Goal: Book appointment/travel/reservation

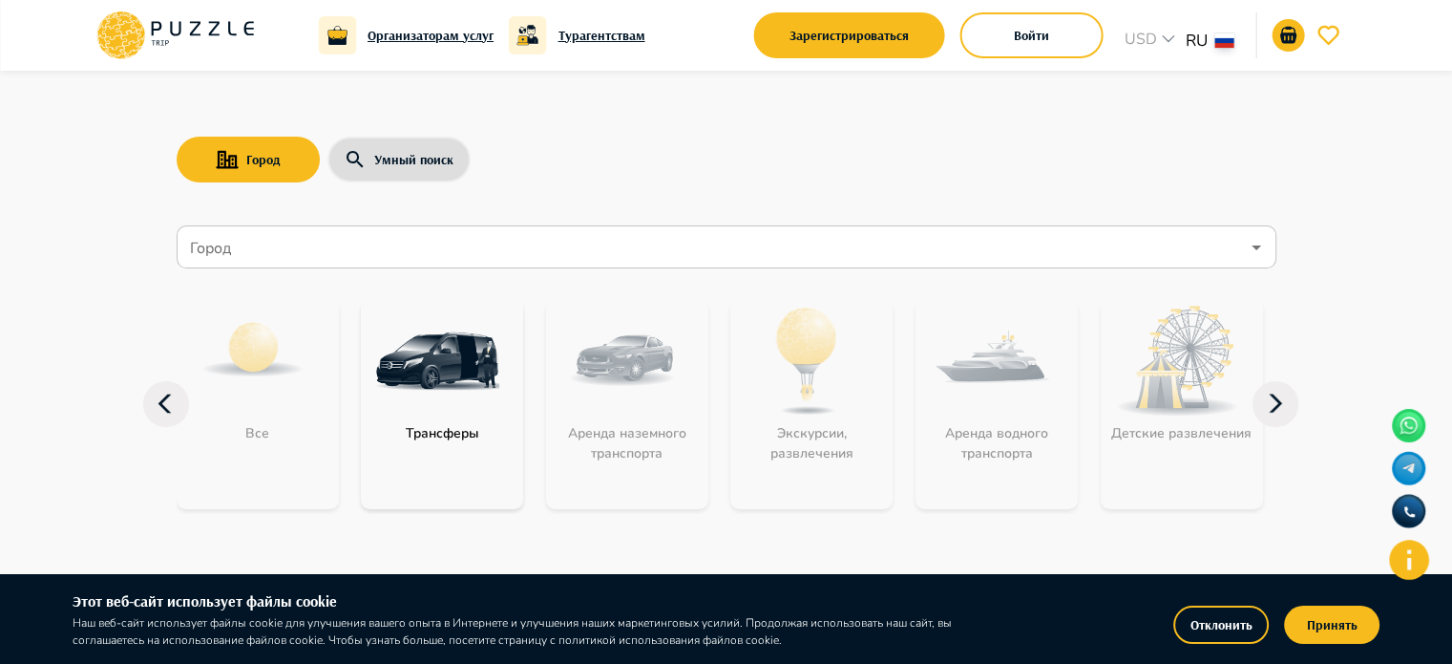
click at [1281, 401] on icon at bounding box center [1276, 404] width 46 height 46
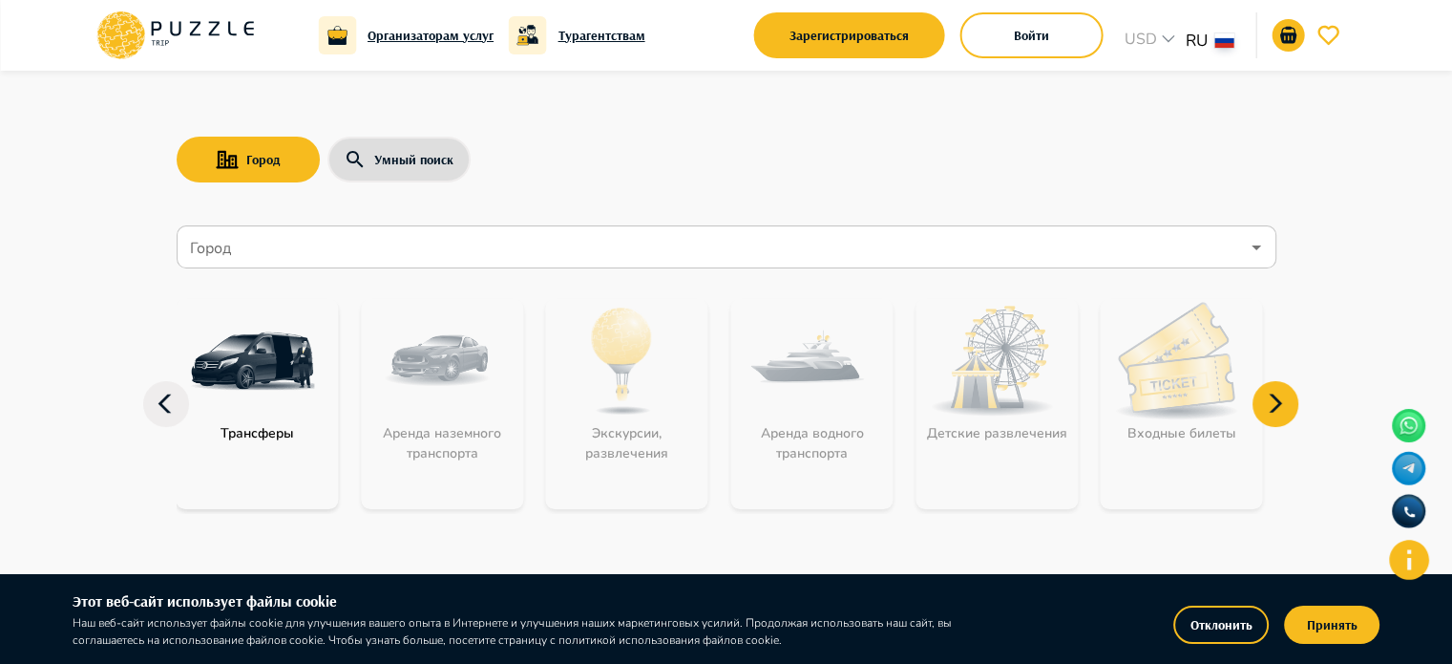
click at [1281, 401] on icon at bounding box center [1276, 404] width 46 height 46
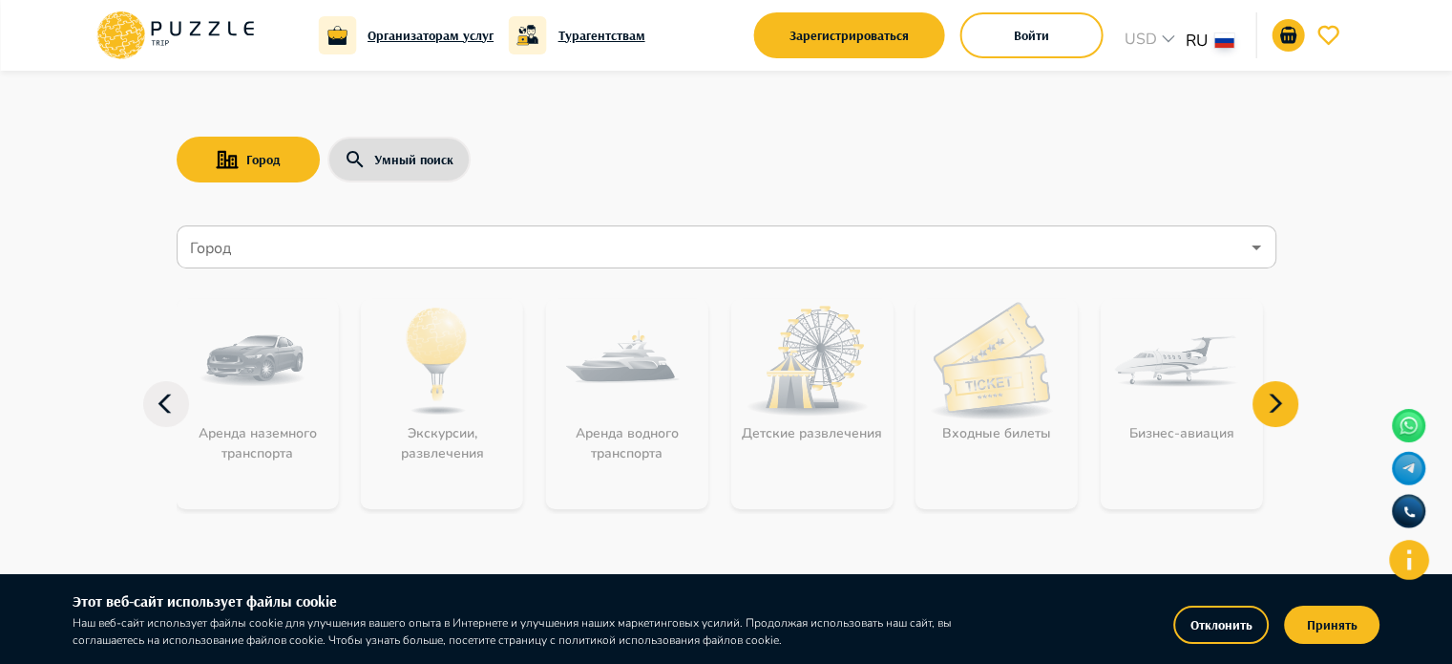
click at [1281, 401] on icon at bounding box center [1276, 404] width 46 height 46
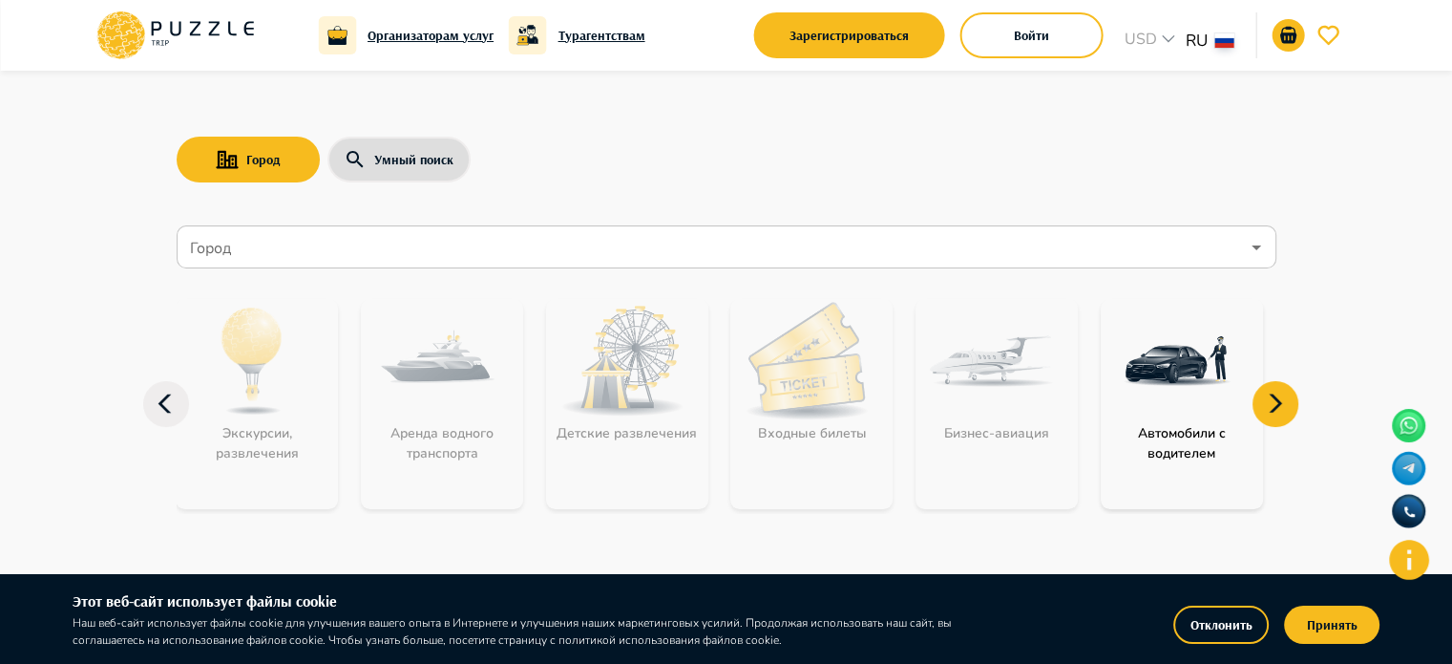
click at [1281, 401] on icon at bounding box center [1276, 404] width 46 height 46
click at [233, 156] on icon "button" at bounding box center [227, 160] width 22 height 18
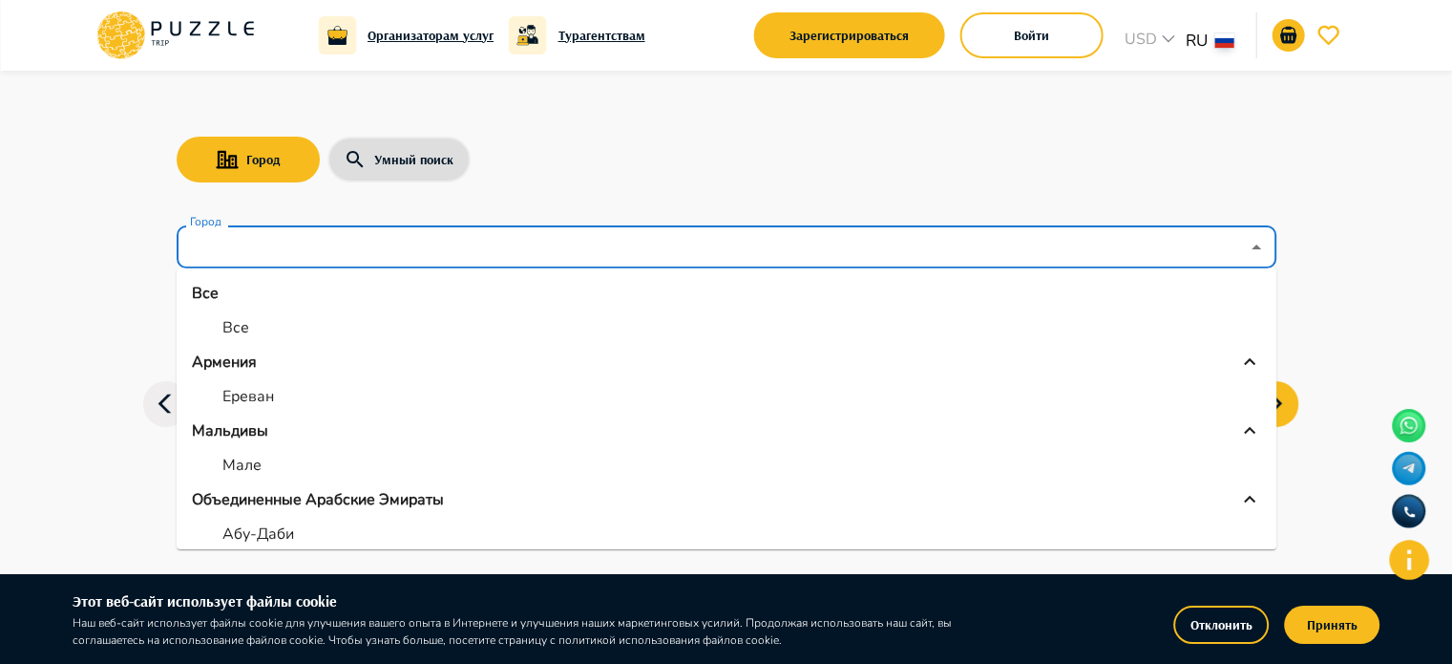
click at [248, 247] on input "Город" at bounding box center [712, 247] width 1053 height 36
click at [263, 536] on p "Абу-Даби" at bounding box center [258, 533] width 72 height 23
type input "********"
